Goal: Information Seeking & Learning: Learn about a topic

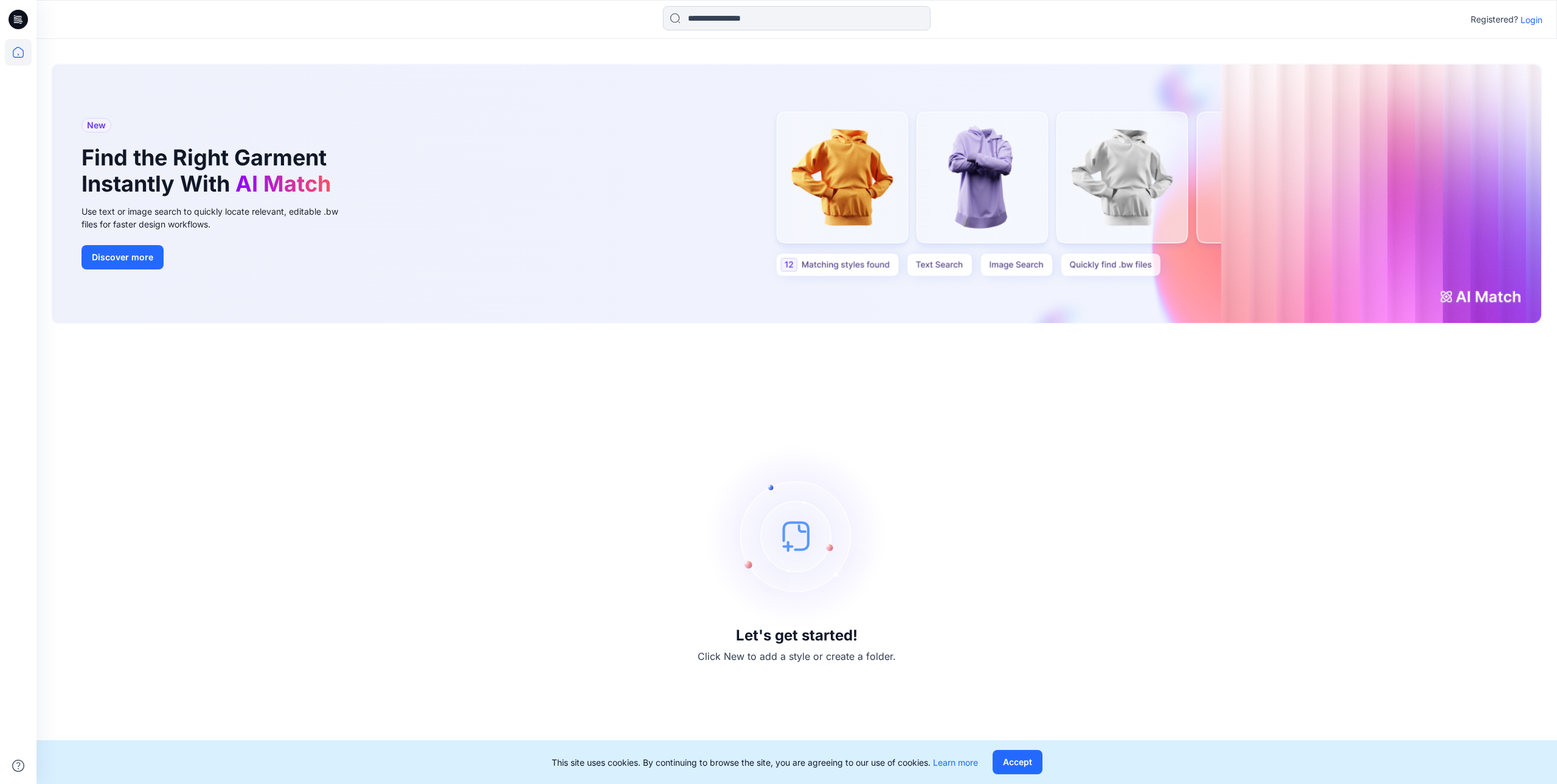
click at [385, 367] on div "Let's get started! Click New to add a style or create a folder." at bounding box center [796, 554] width 1491 height 430
click at [285, 181] on span "AI Match" at bounding box center [283, 184] width 95 height 27
click at [139, 258] on button "Discover more" at bounding box center [123, 257] width 82 height 24
click at [1021, 760] on button "Accept" at bounding box center [1017, 762] width 50 height 24
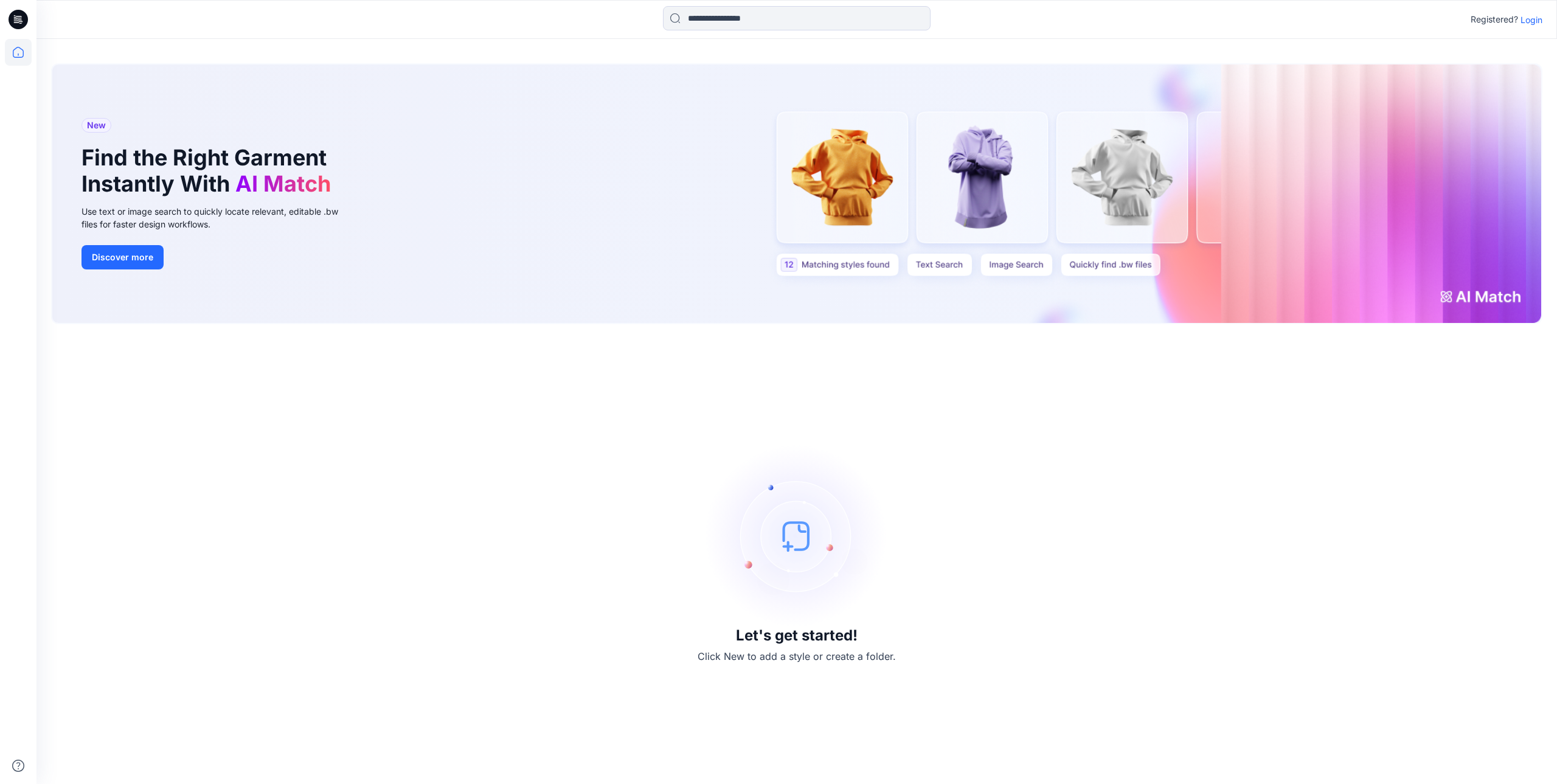
click at [1533, 18] on p "Login" at bounding box center [1531, 19] width 22 height 13
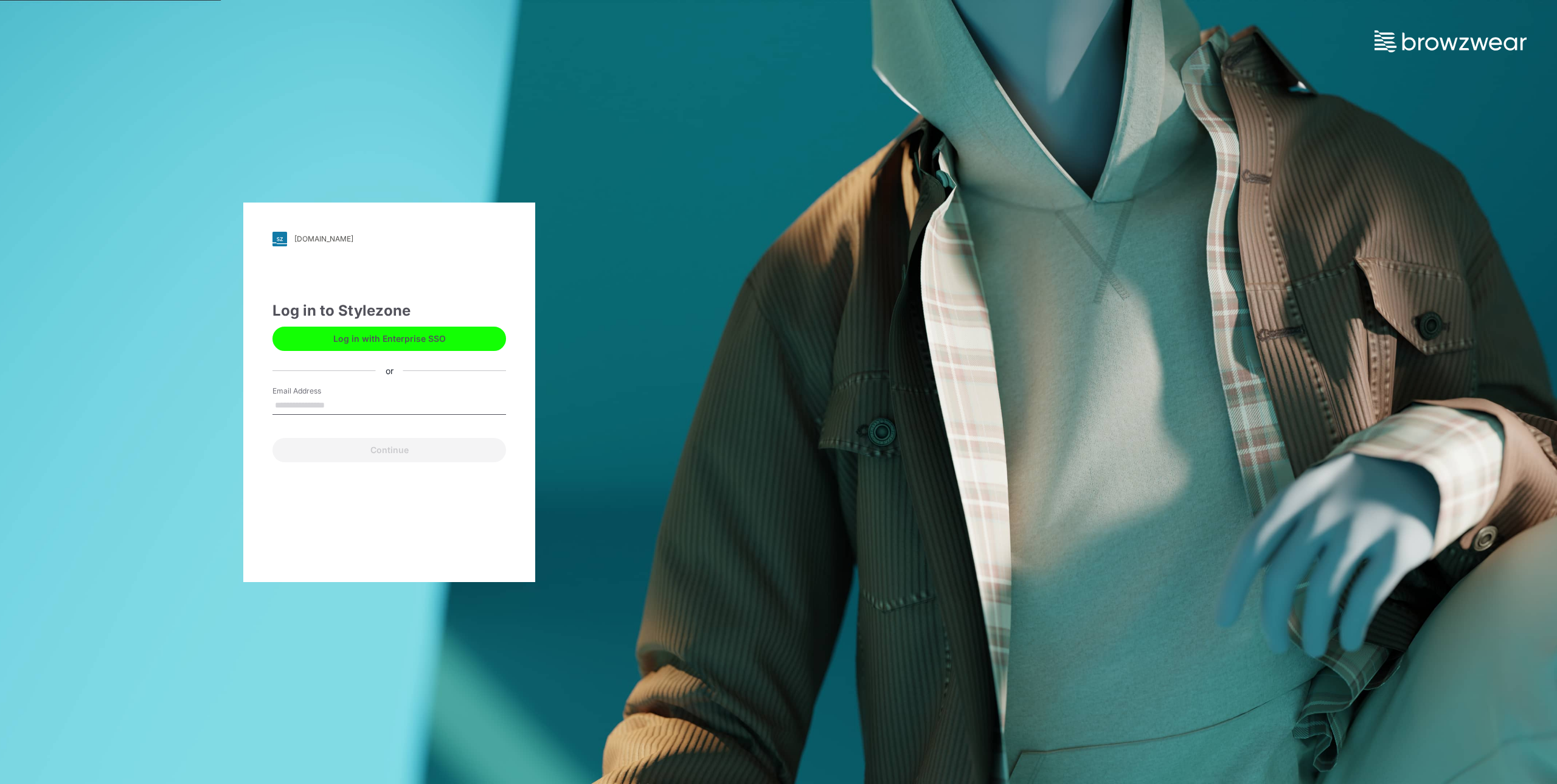
click at [340, 405] on input "Email Address" at bounding box center [389, 405] width 234 height 18
type input "**********"
click at [352, 450] on button "Continue" at bounding box center [389, 450] width 234 height 24
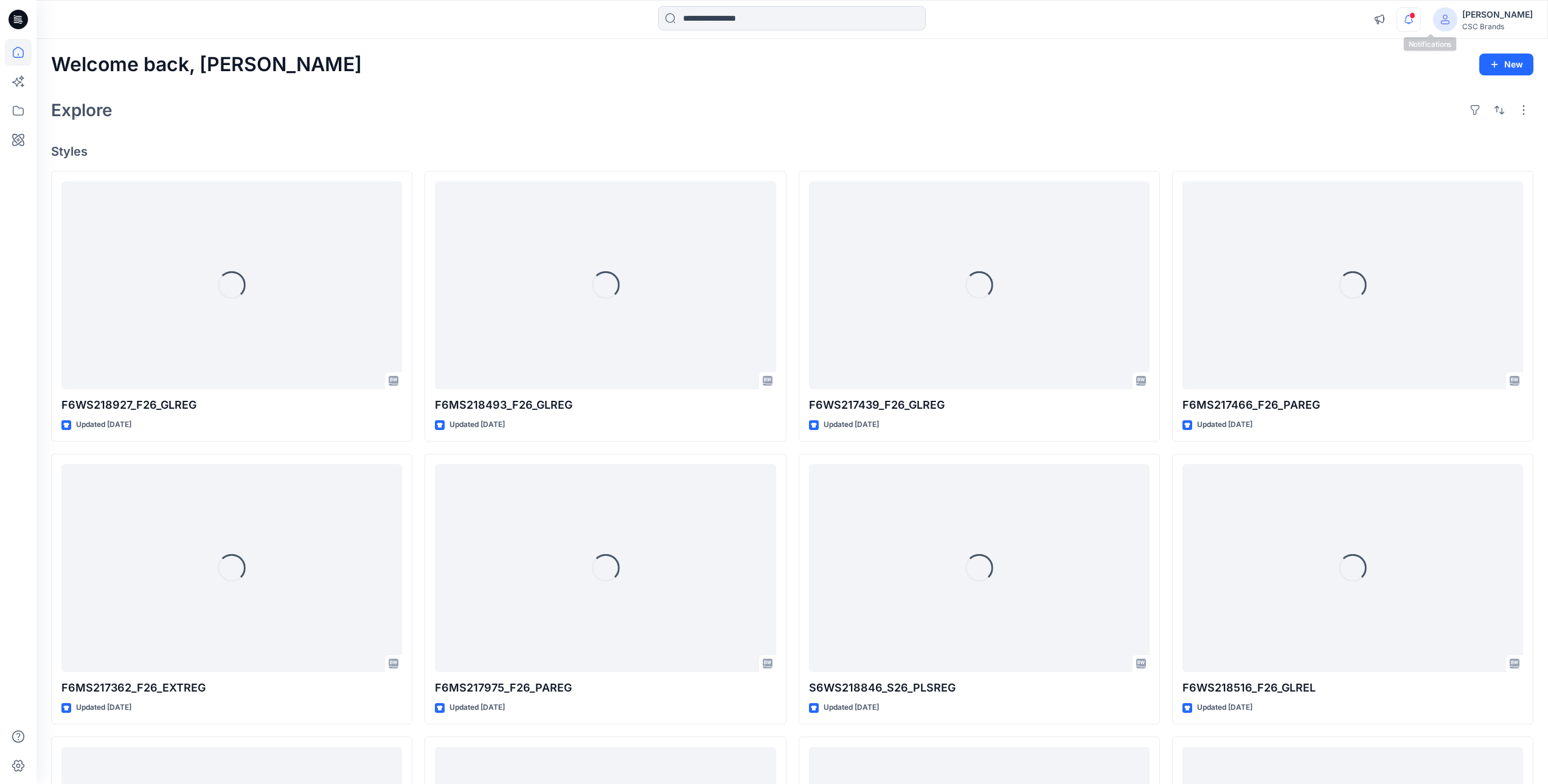
click at [1421, 22] on icon "button" at bounding box center [1409, 19] width 23 height 24
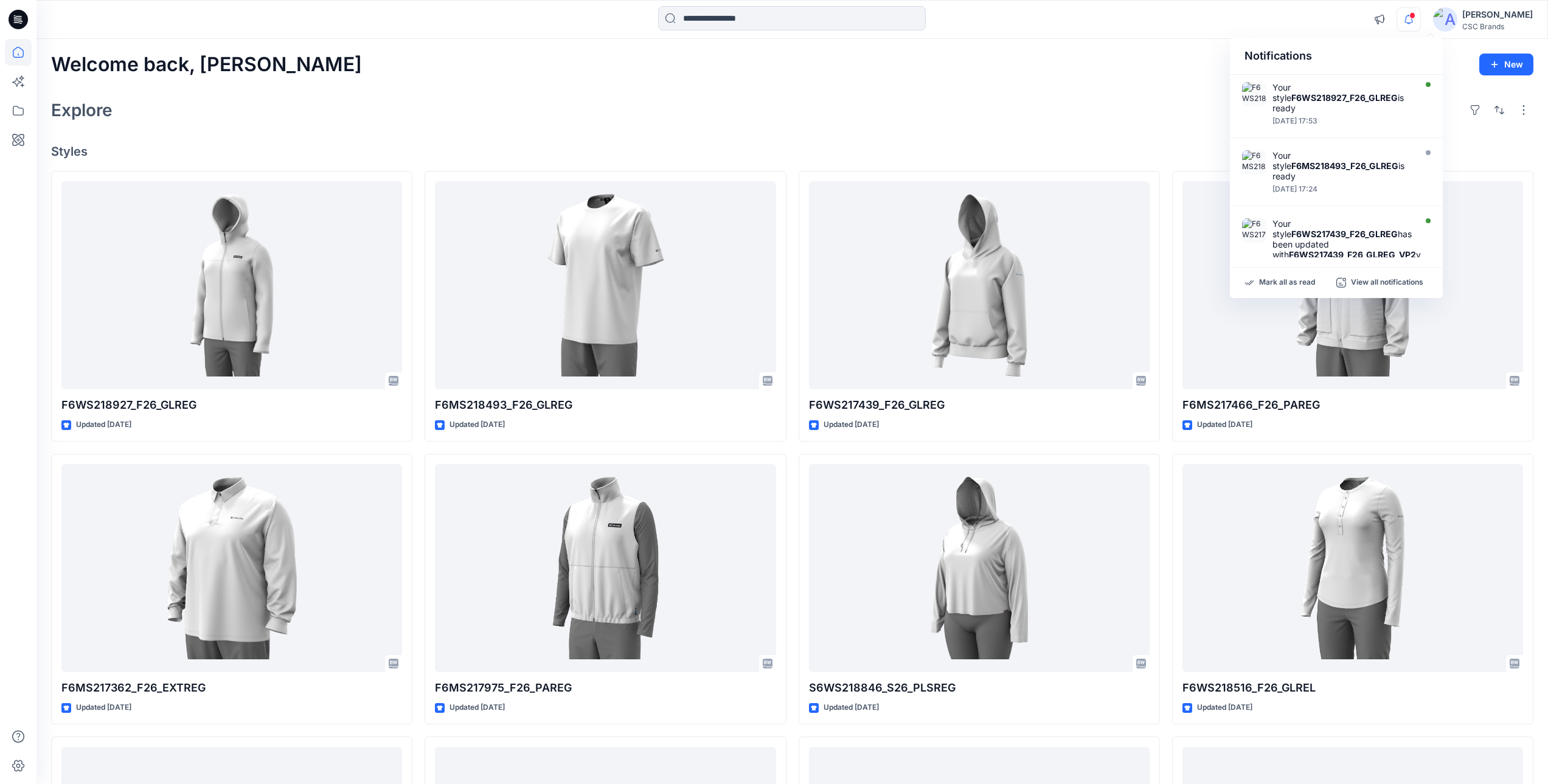
click at [891, 115] on div "Explore" at bounding box center [792, 109] width 1482 height 29
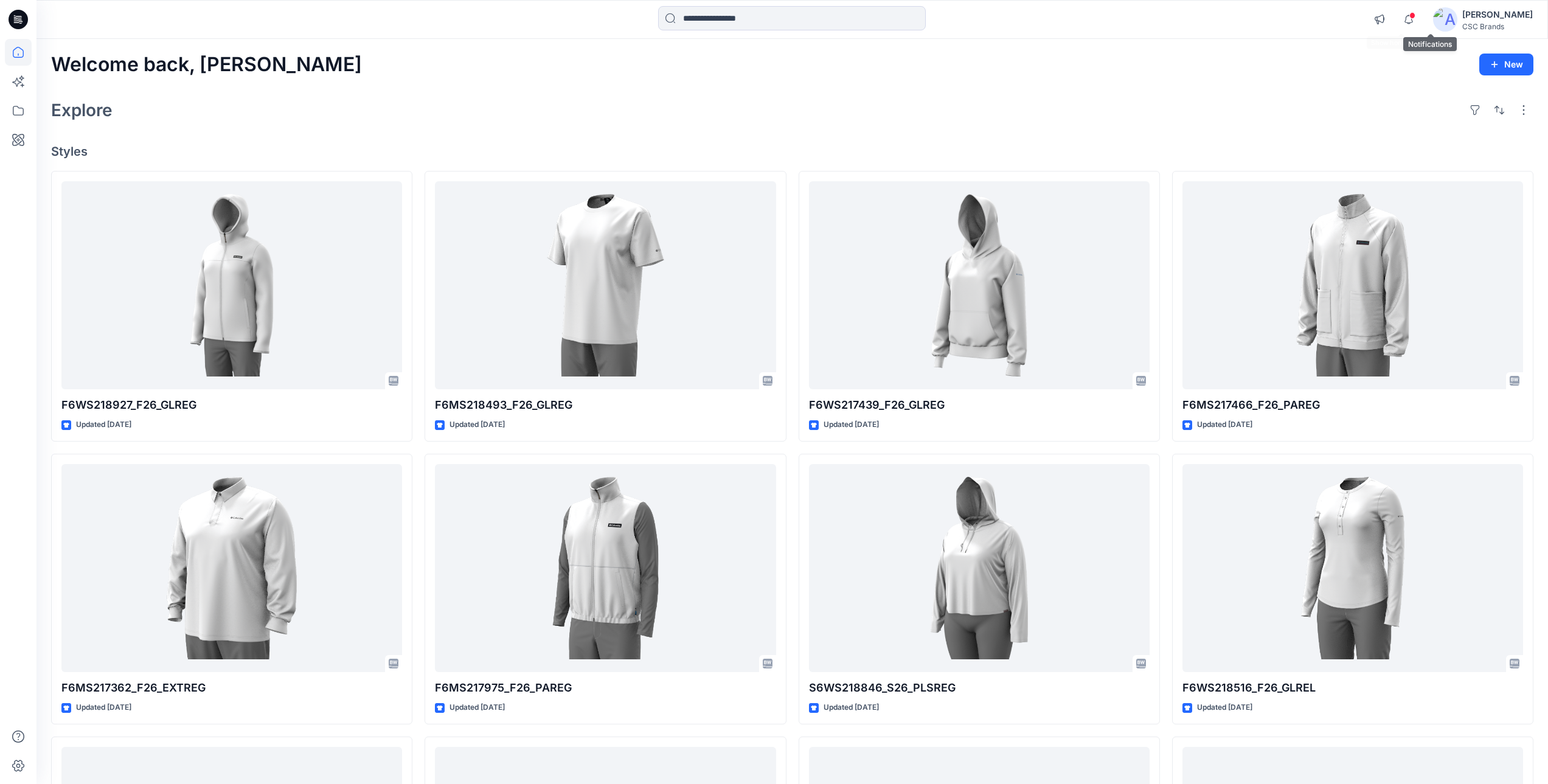
click at [1415, 16] on span at bounding box center [1412, 15] width 6 height 7
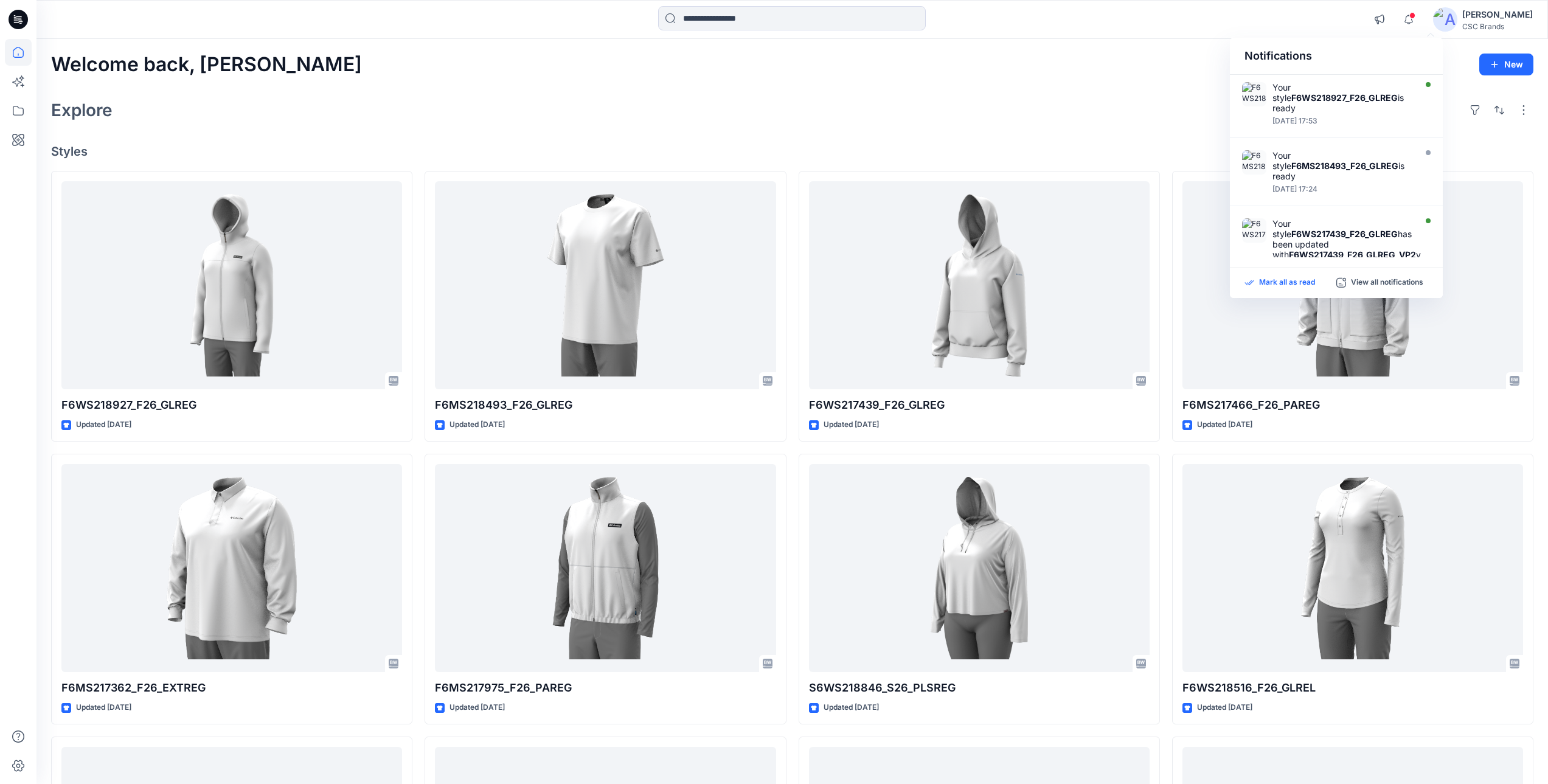
click at [1300, 278] on p "Mark all as read" at bounding box center [1287, 283] width 56 height 11
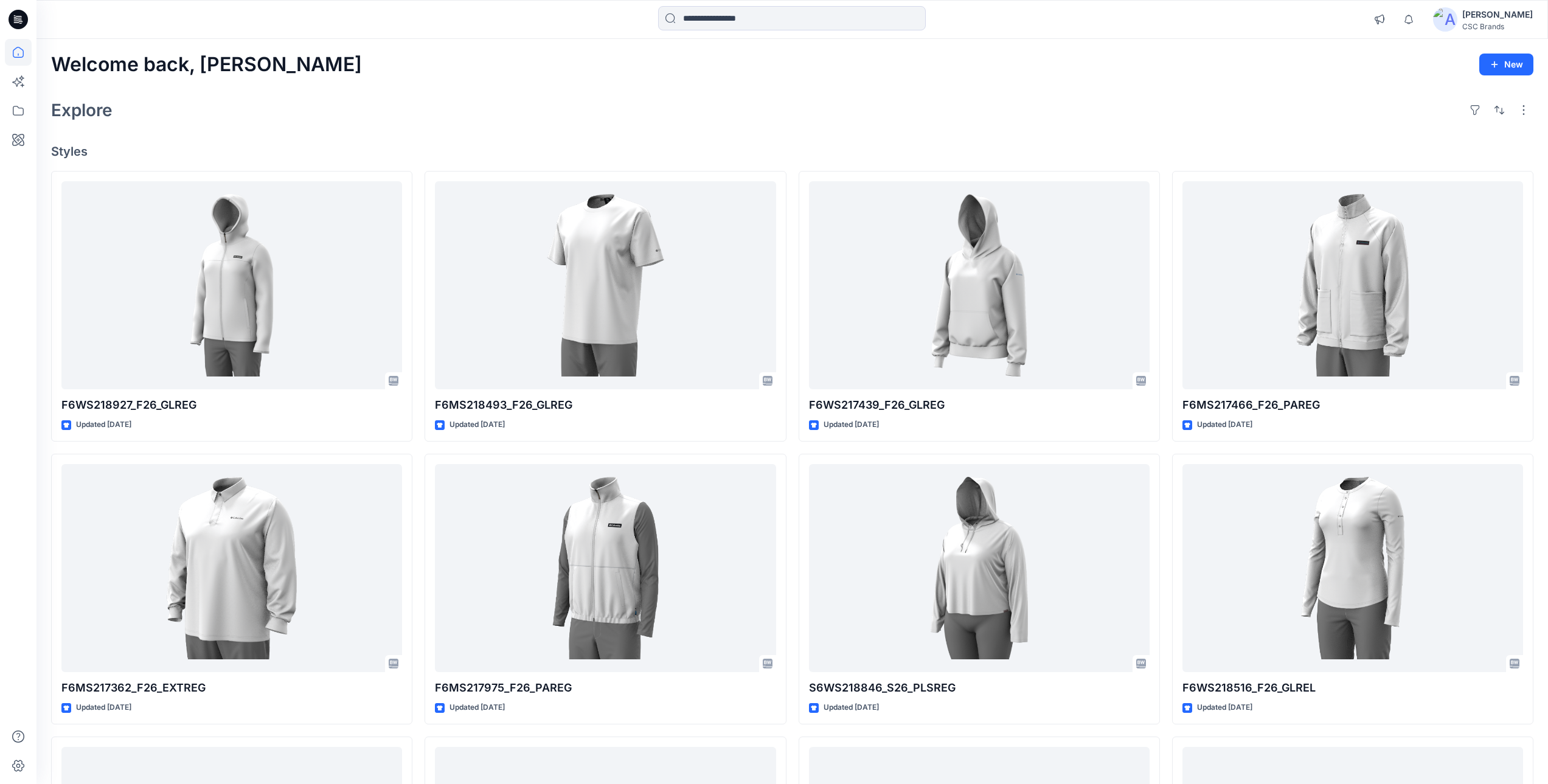
click at [1181, 126] on div "Welcome back, Mijan New Explore Styles F6WS218927_F26_GLREG Updated 4 days ago …" at bounding box center [792, 552] width 1511 height 1027
click at [1164, 446] on div "F6WS218927_F26_GLREG Updated 4 days ago F6MS217362_F26_EXTREG Updated 15 days a…" at bounding box center [792, 589] width 1482 height 836
click at [1166, 448] on div "F6WS218927_F26_GLREG Updated 4 days ago F6MS217362_F26_EXTREG Updated 15 days a…" at bounding box center [792, 589] width 1482 height 836
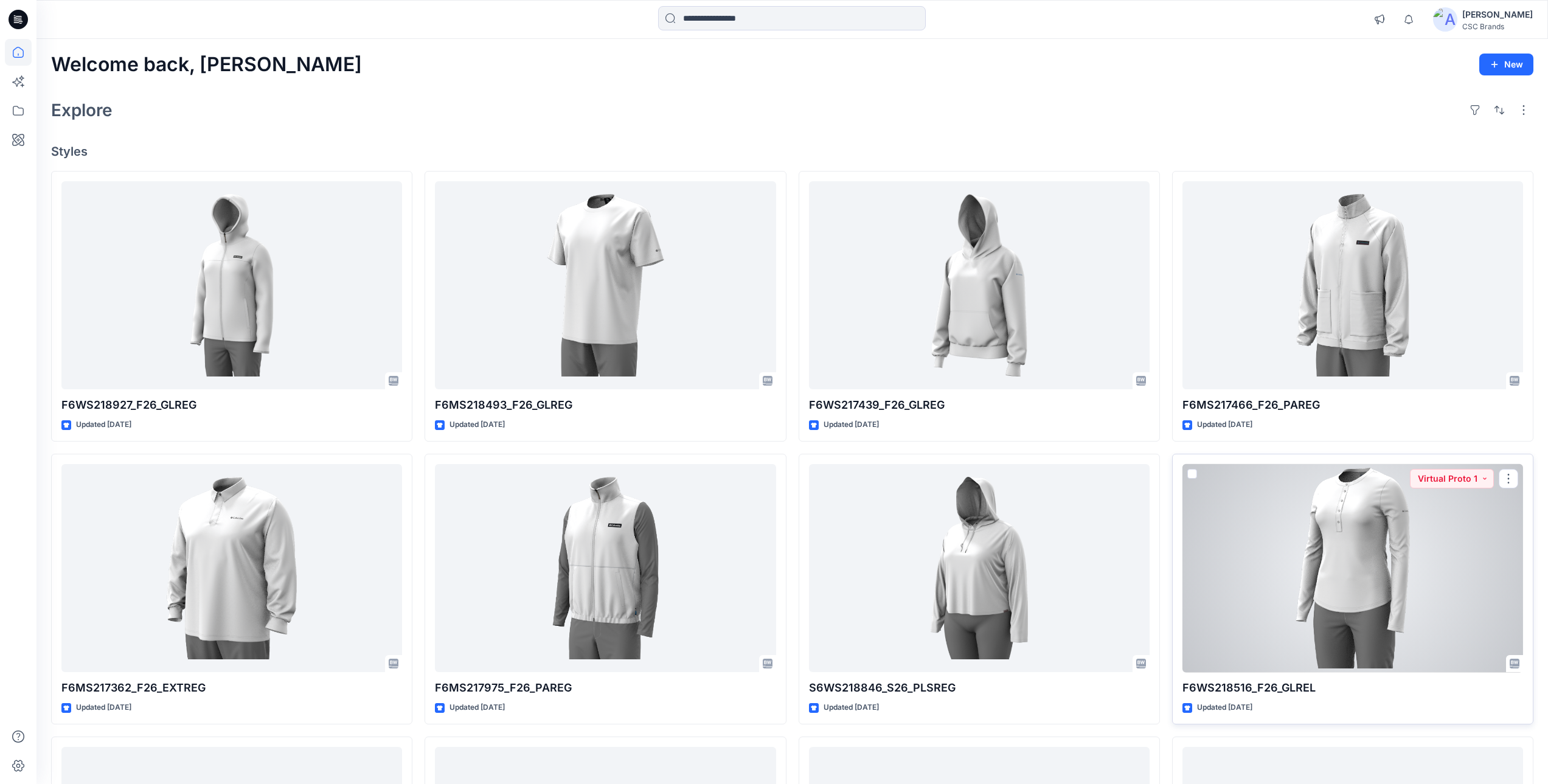
click at [1280, 572] on div at bounding box center [1352, 568] width 340 height 208
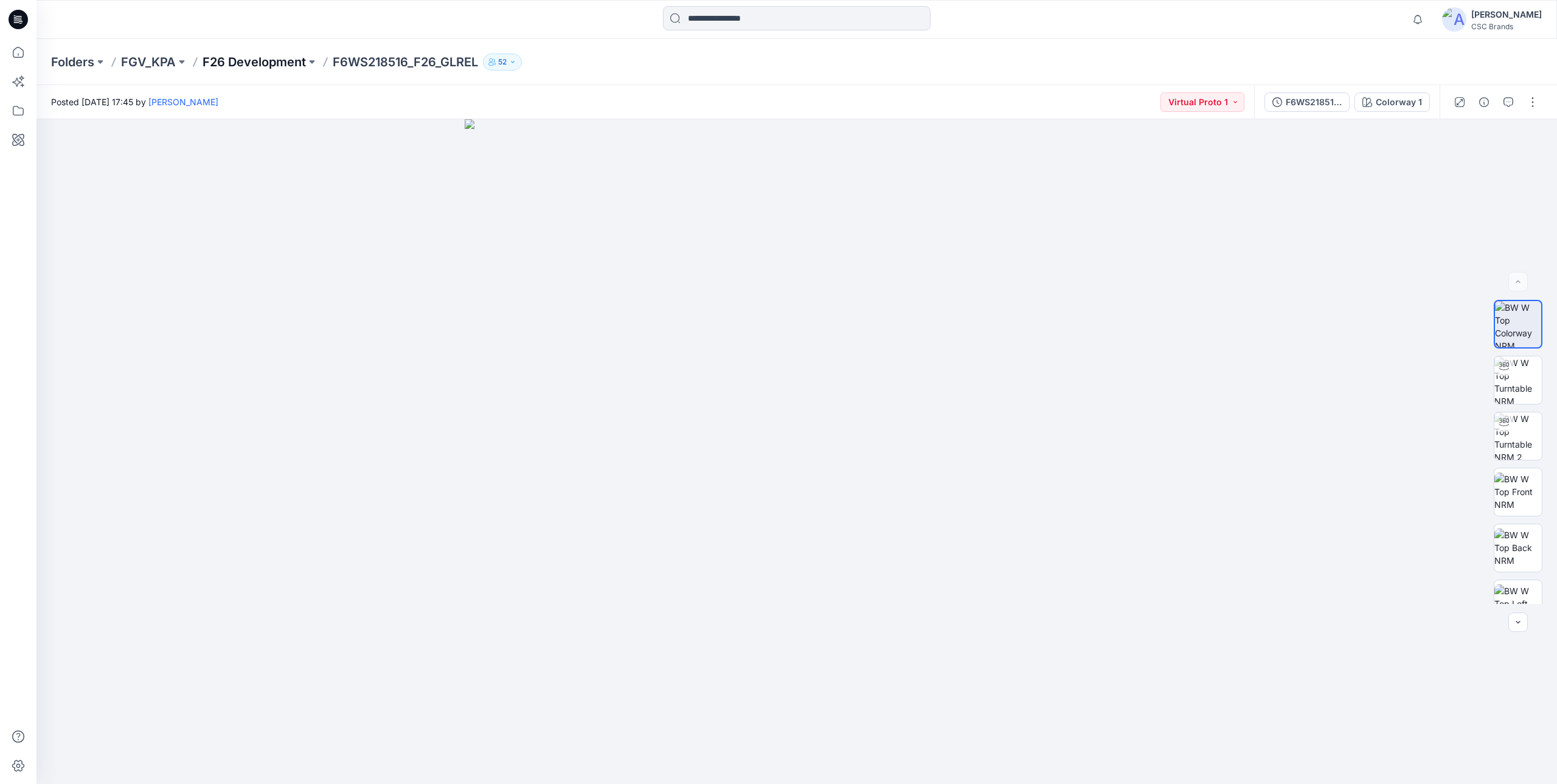
click at [263, 66] on p "F26 Development" at bounding box center [254, 61] width 103 height 17
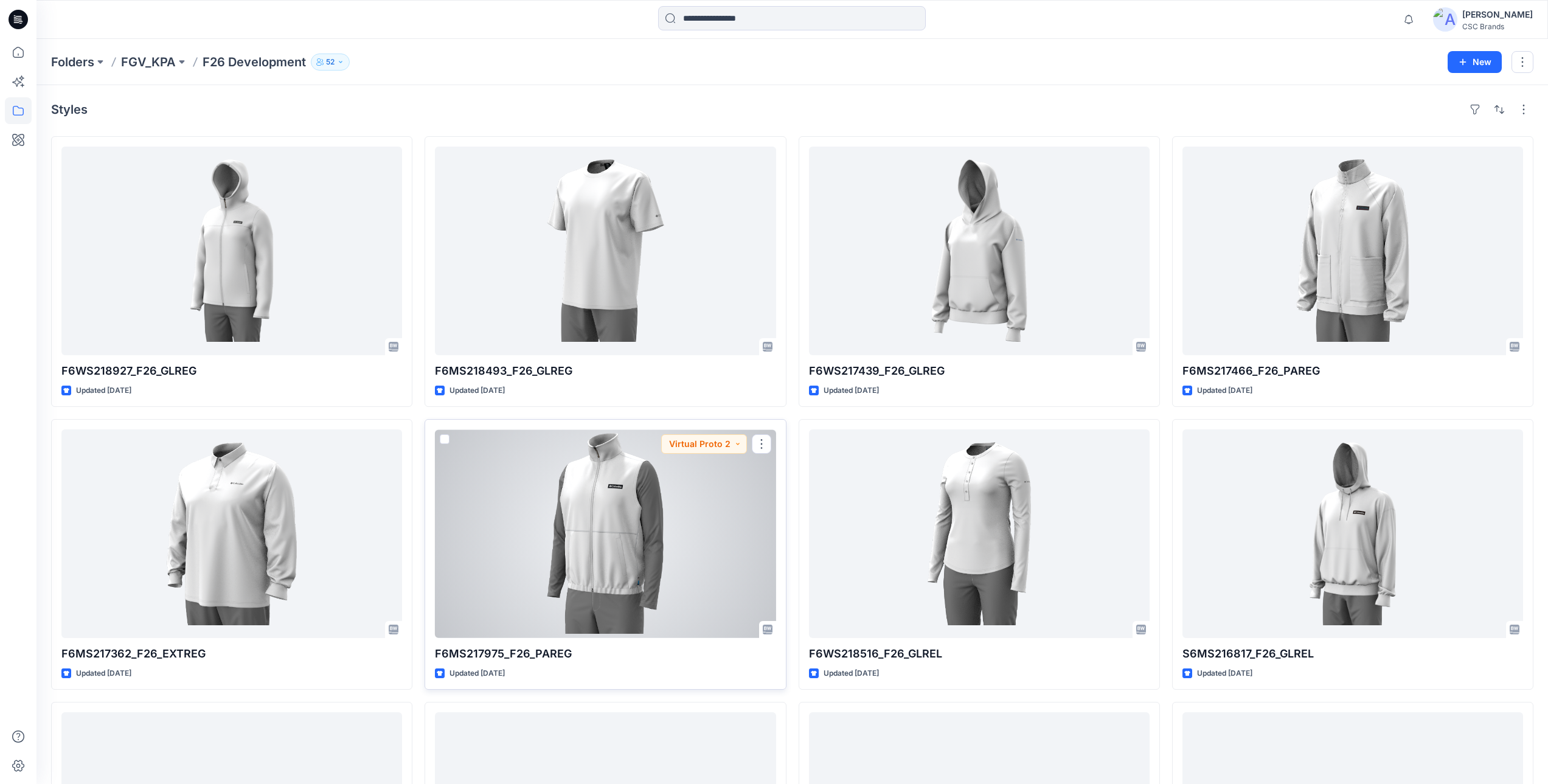
click at [616, 540] on div at bounding box center [605, 534] width 340 height 208
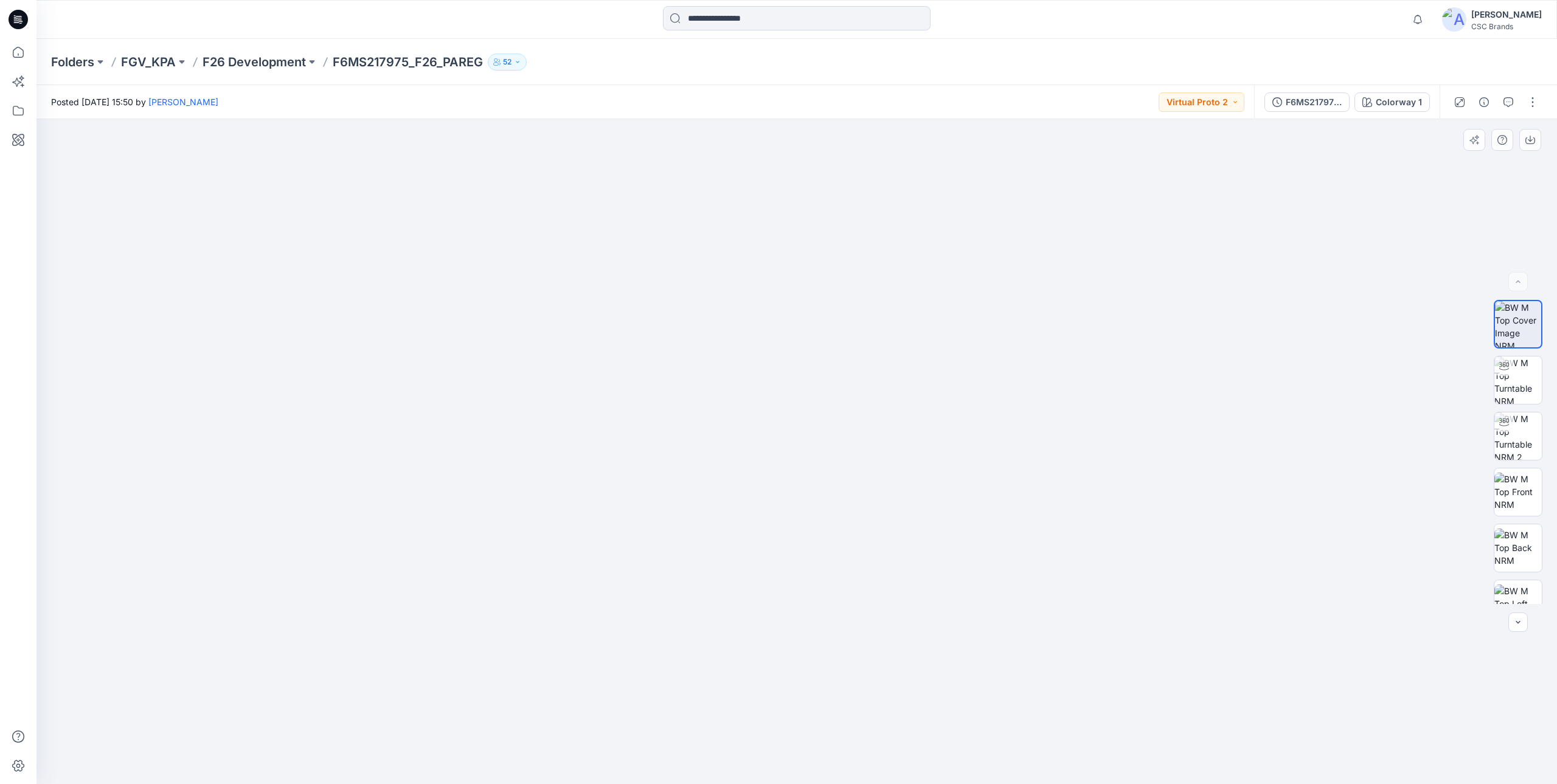
drag, startPoint x: 915, startPoint y: 692, endPoint x: 935, endPoint y: 523, distance: 170.2
click at [934, 462] on img at bounding box center [796, 388] width 791 height 791
click at [208, 58] on p "F26 Development" at bounding box center [254, 61] width 103 height 17
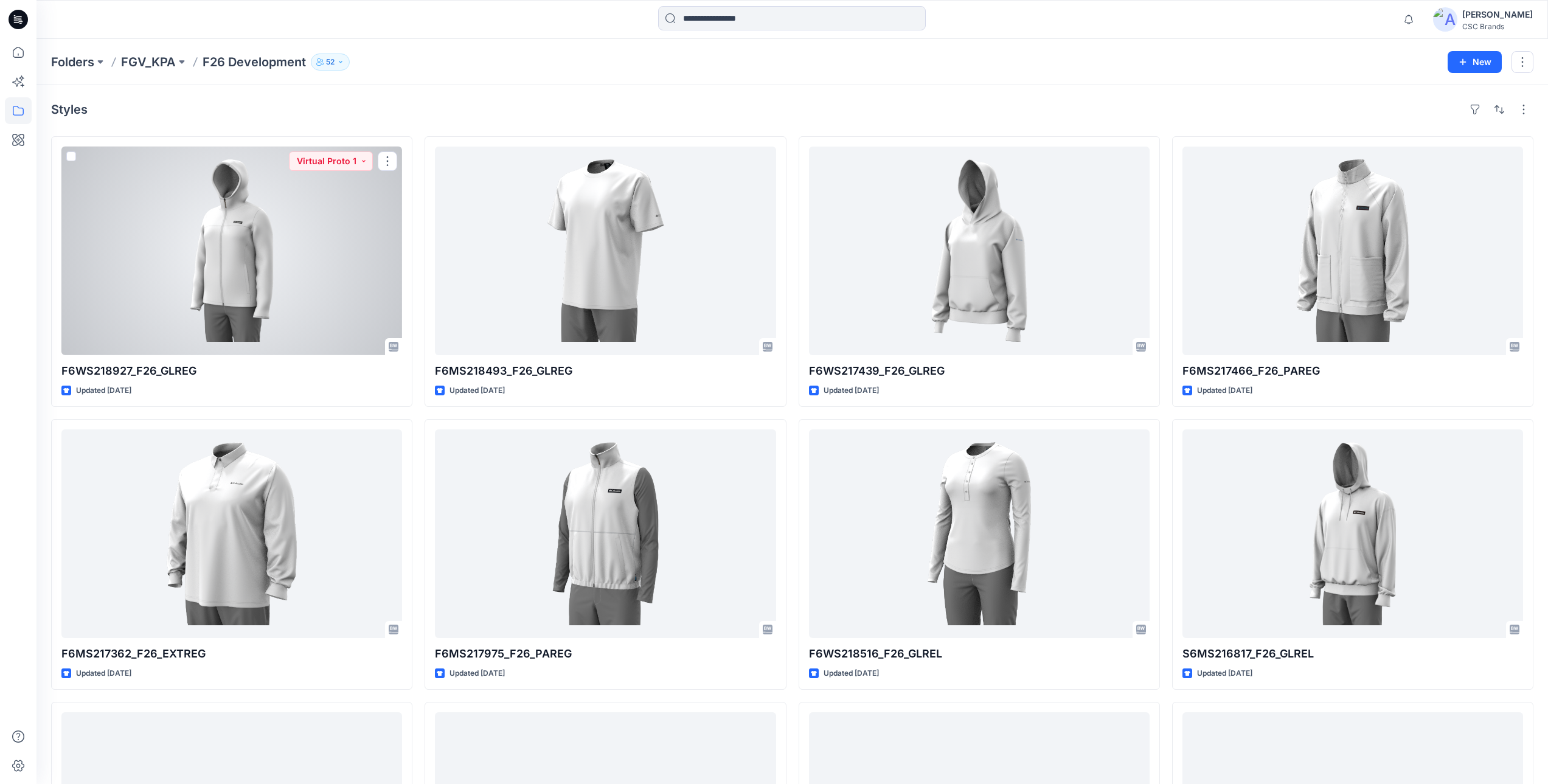
click at [253, 247] on div at bounding box center [232, 251] width 340 height 208
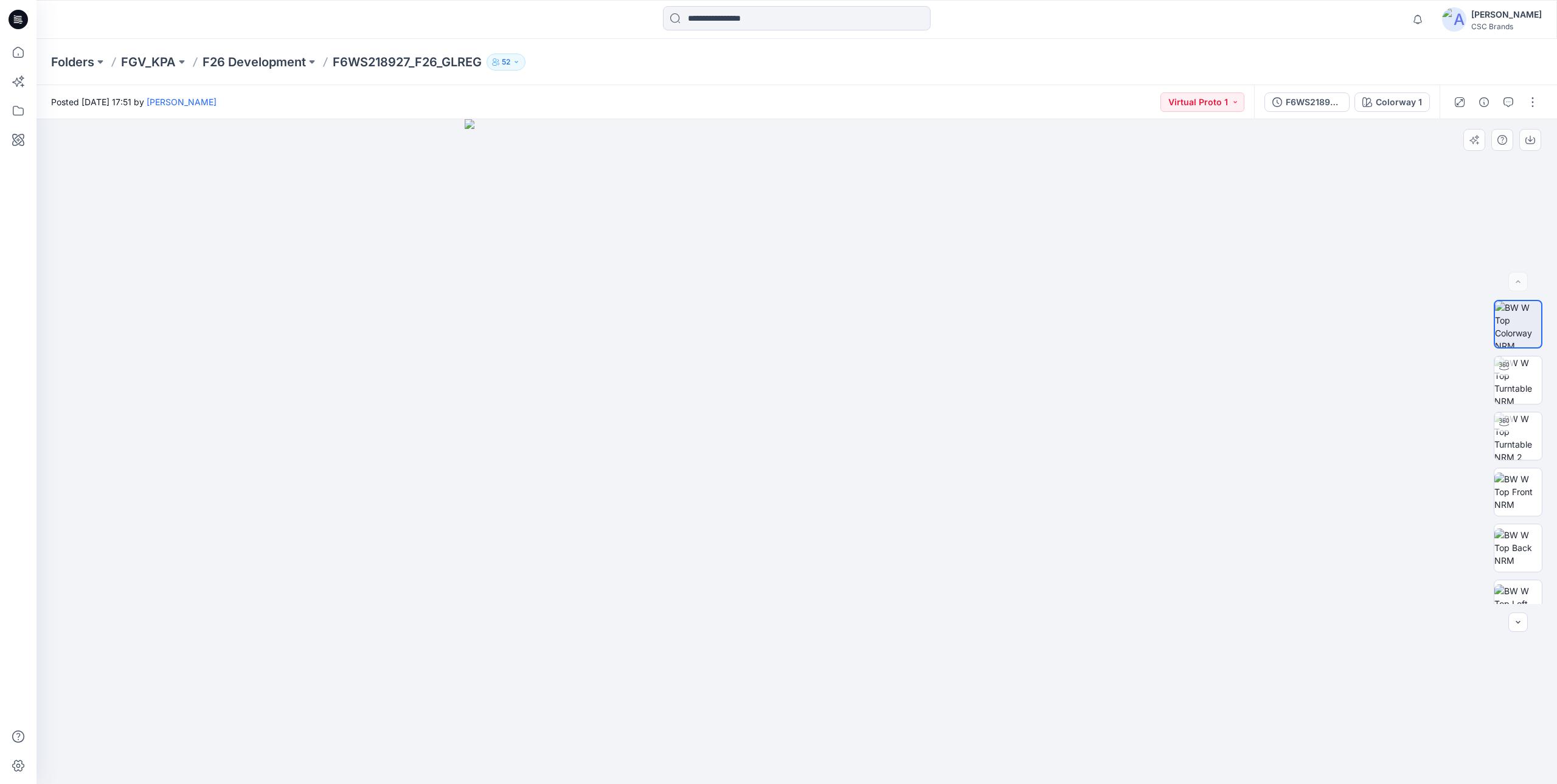
drag, startPoint x: 547, startPoint y: 517, endPoint x: 508, endPoint y: 517, distance: 39.0
click at [512, 517] on img at bounding box center [797, 451] width 665 height 665
click at [1517, 391] on img at bounding box center [1517, 379] width 47 height 47
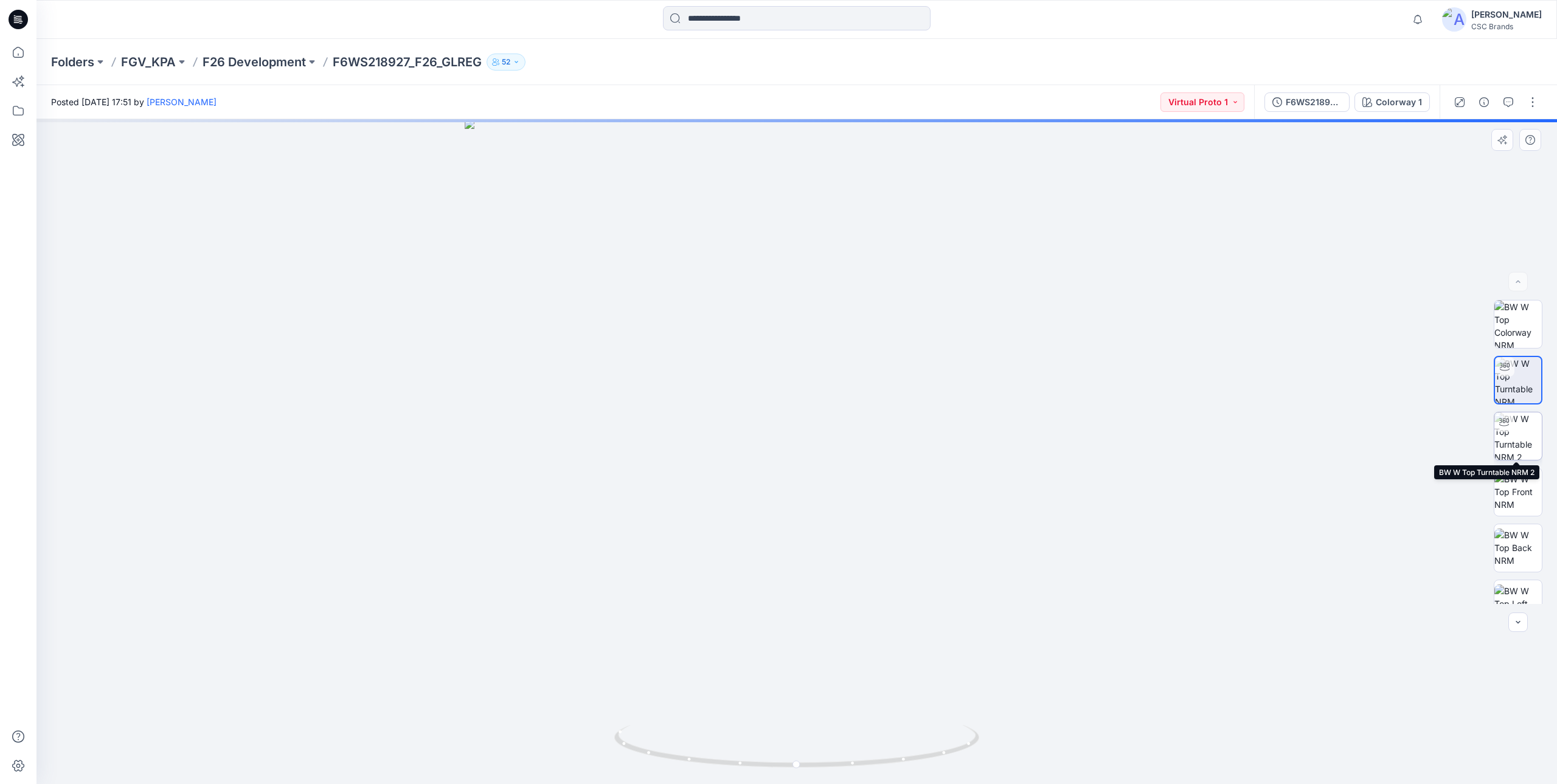
click at [1517, 434] on img at bounding box center [1517, 435] width 47 height 47
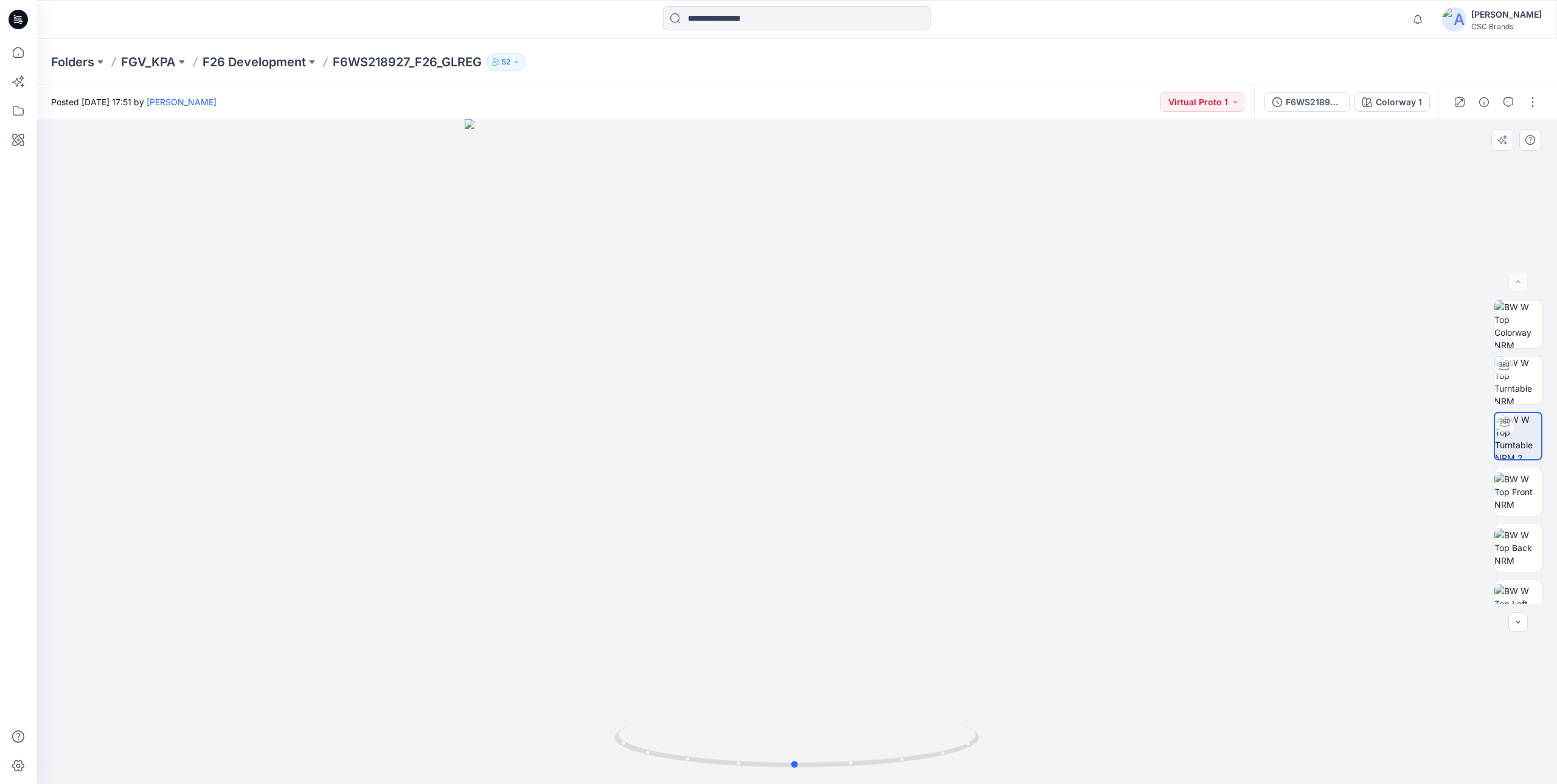
drag, startPoint x: 656, startPoint y: 758, endPoint x: 1019, endPoint y: 740, distance: 363.4
click at [1019, 740] on div at bounding box center [797, 451] width 1520 height 665
drag, startPoint x: 865, startPoint y: 402, endPoint x: 921, endPoint y: 735, distance: 337.7
click at [921, 735] on div at bounding box center [797, 451] width 1520 height 665
drag, startPoint x: 917, startPoint y: 652, endPoint x: 912, endPoint y: 268, distance: 384.0
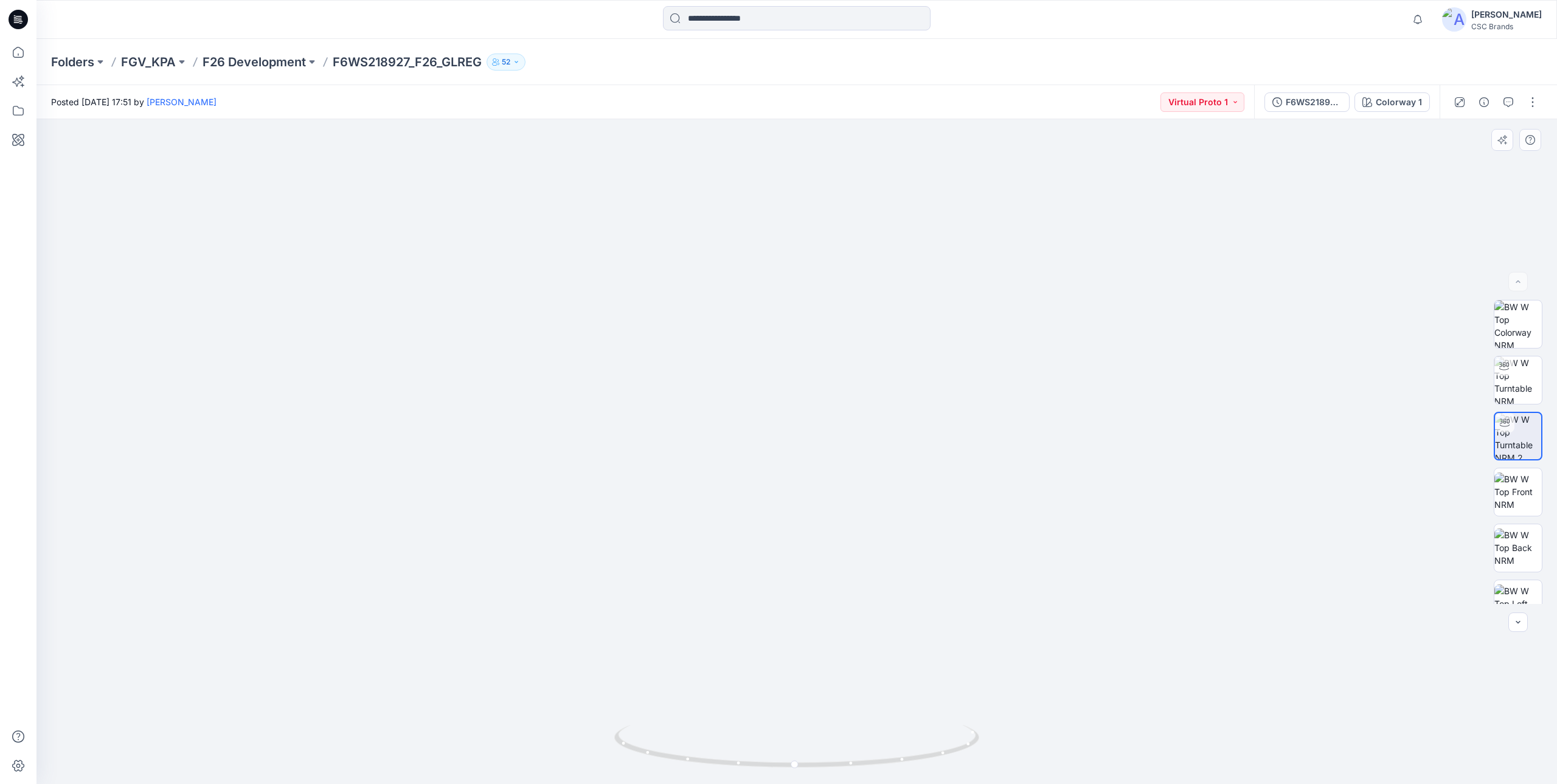
click at [912, 268] on img at bounding box center [855, 133] width 1862 height 1304
drag, startPoint x: 921, startPoint y: 563, endPoint x: 915, endPoint y: 180, distance: 383.0
drag, startPoint x: 909, startPoint y: 250, endPoint x: 908, endPoint y: 611, distance: 361.0
click at [908, 611] on img at bounding box center [846, 120] width 1862 height 1329
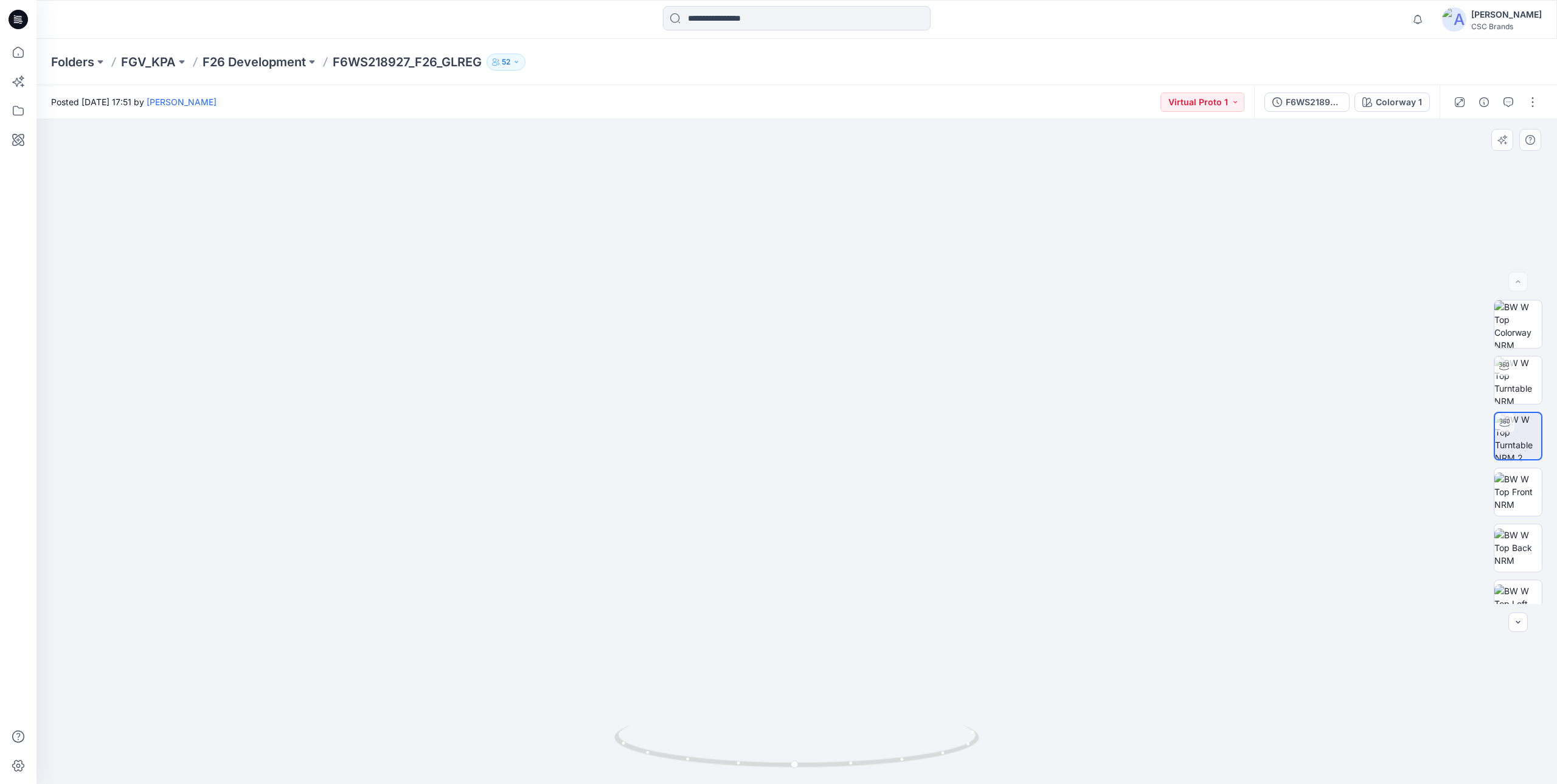
drag, startPoint x: 869, startPoint y: 412, endPoint x: 879, endPoint y: 580, distance: 168.3
click at [879, 580] on img at bounding box center [854, 226] width 1862 height 1118
drag, startPoint x: 888, startPoint y: 385, endPoint x: 894, endPoint y: 543, distance: 158.1
click at [894, 543] on img at bounding box center [869, 389] width 1862 height 791
click at [238, 64] on p "F26 Development" at bounding box center [254, 61] width 103 height 17
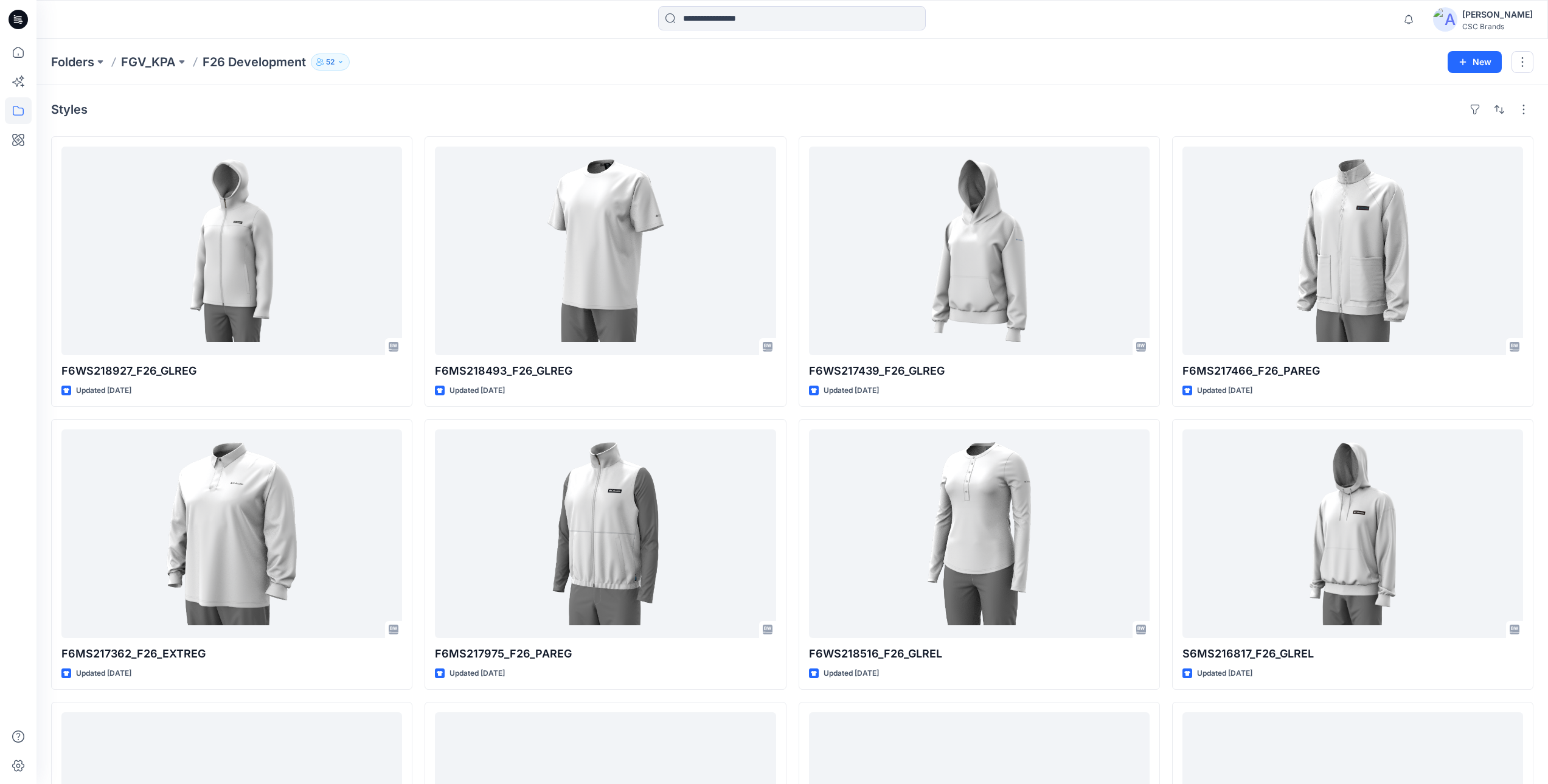
click at [795, 416] on div "F6WS218927_F26_GLREG Updated 4 days ago F6MS217362_F26_EXTREG Updated 15 days a…" at bounding box center [792, 555] width 1482 height 836
click at [335, 65] on button "52" at bounding box center [331, 61] width 39 height 17
click at [420, 133] on button "External 1" at bounding box center [427, 136] width 73 height 31
click at [350, 134] on button "Internal 51" at bounding box center [353, 136] width 75 height 31
click at [372, 172] on p "Browzwear Support" at bounding box center [362, 169] width 79 height 13
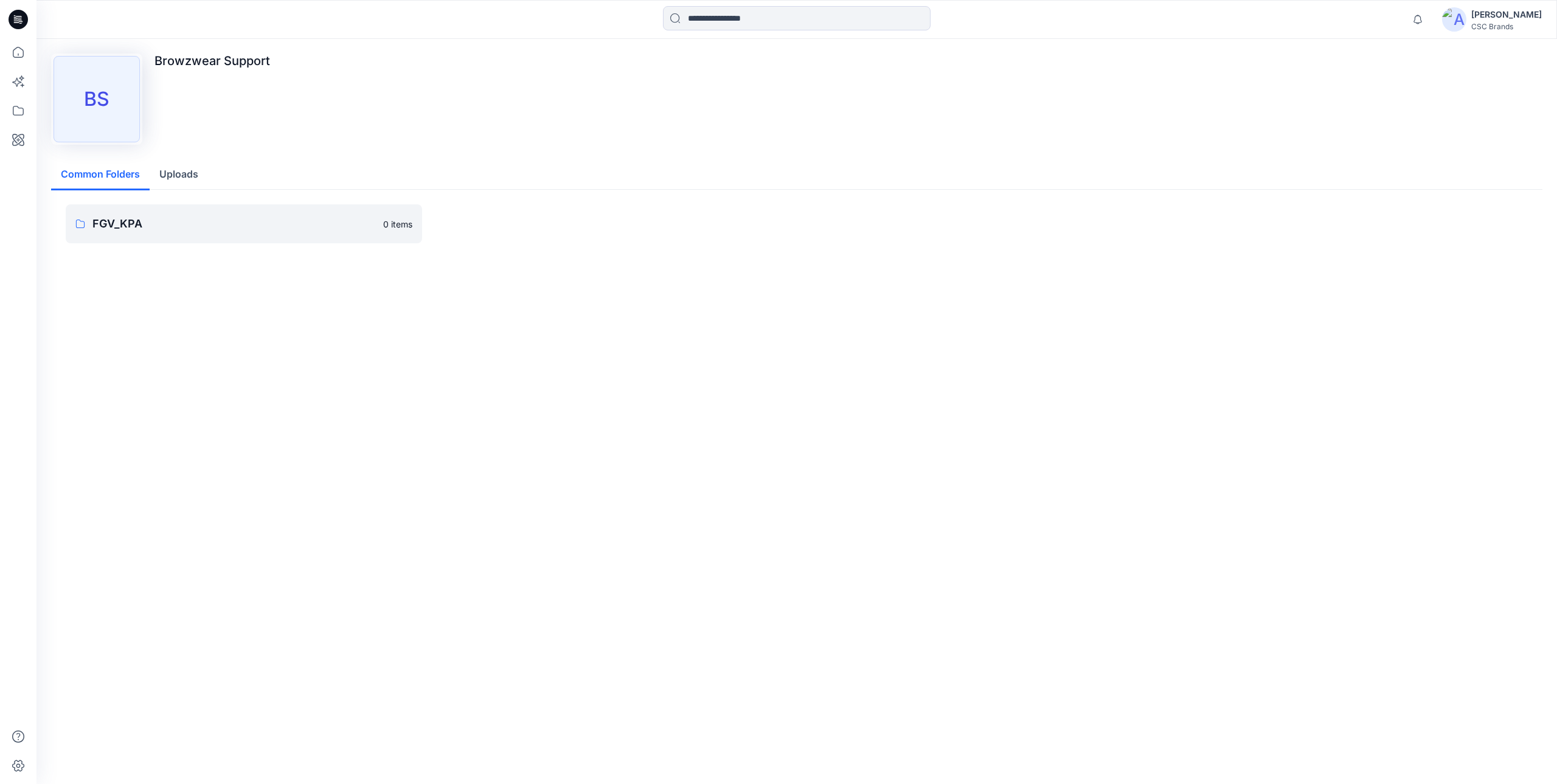
click at [170, 177] on button "Uploads" at bounding box center [179, 175] width 58 height 31
click at [114, 172] on button "Common Folders" at bounding box center [100, 175] width 98 height 31
click at [14, 16] on icon at bounding box center [15, 15] width 1 height 1
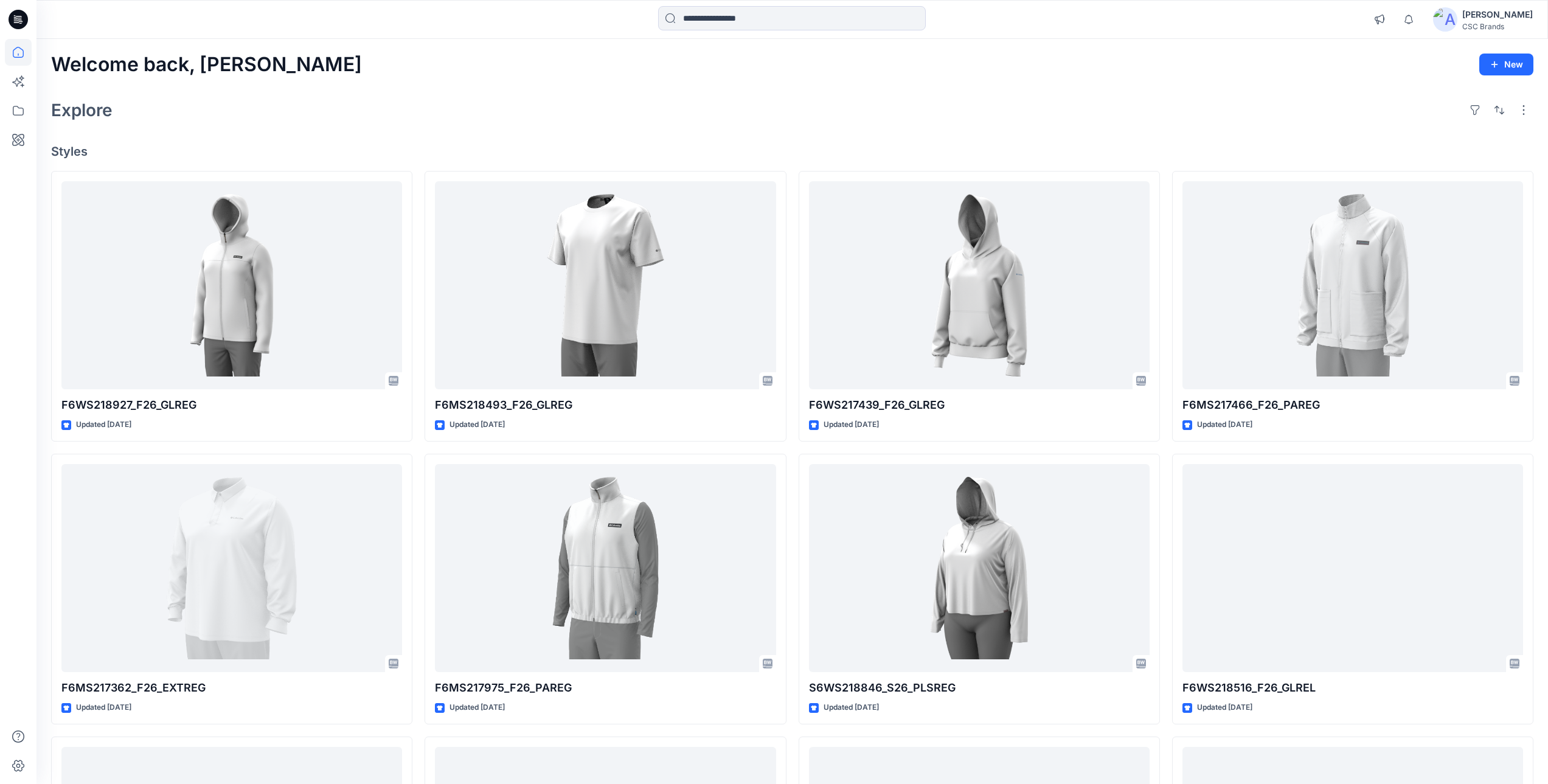
click at [262, 91] on div "Welcome back, Mijan New Explore Styles F6WS218927_F26_GLREG Updated 4 days ago …" at bounding box center [792, 552] width 1511 height 1027
